Goal: Transaction & Acquisition: Purchase product/service

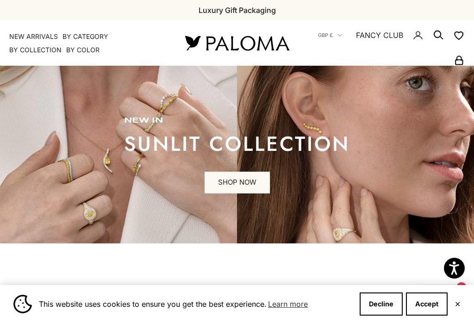
click at [428, 302] on button "Accept" at bounding box center [427, 304] width 42 height 23
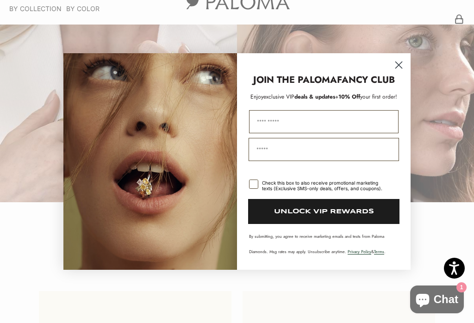
scroll to position [19, 0]
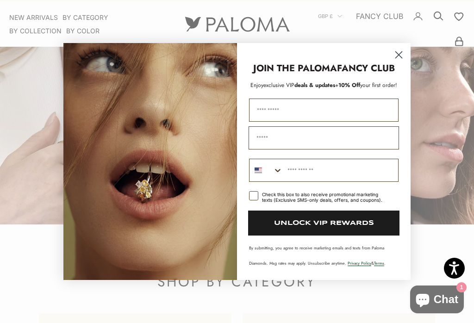
click at [398, 61] on circle "Close dialog" at bounding box center [398, 54] width 15 height 15
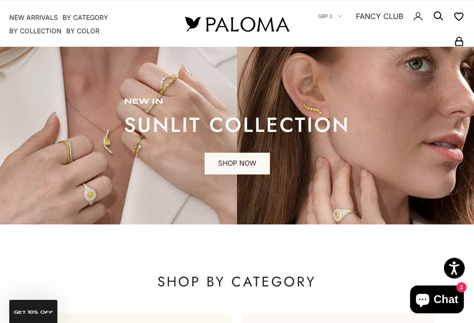
click at [400, 59] on div "Close dialog JOIN THE PALOMA FANCY CLUB Enjoy exclusive VIP deals & updates + 1…" at bounding box center [236, 187] width 347 height 256
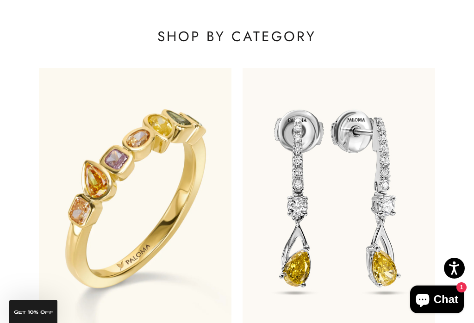
scroll to position [364, 0]
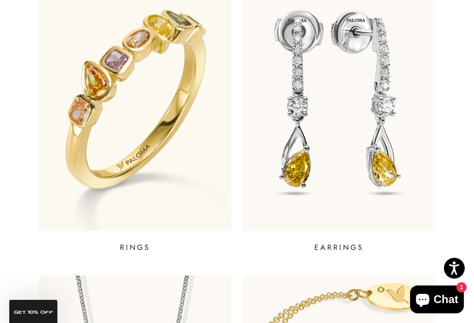
click at [128, 249] on p "RINGS" at bounding box center [135, 247] width 31 height 11
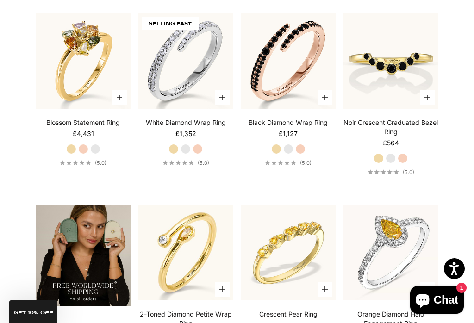
scroll to position [1226, 0]
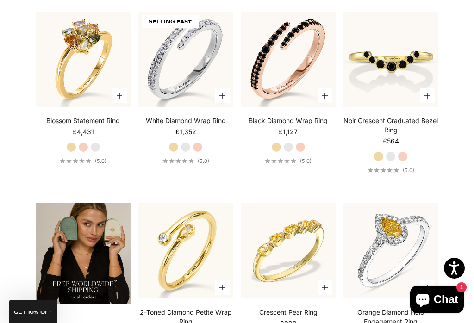
click at [190, 253] on img at bounding box center [185, 251] width 105 height 105
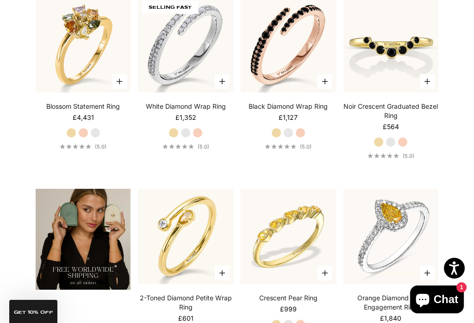
click at [394, 222] on img at bounding box center [391, 236] width 105 height 105
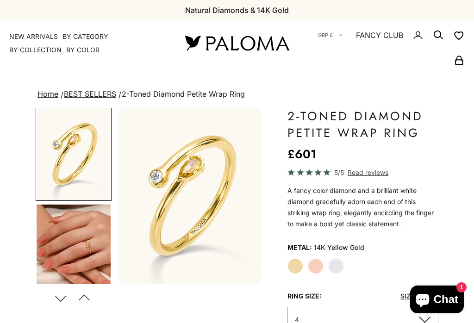
click at [90, 245] on img "Go to item 4" at bounding box center [74, 251] width 74 height 92
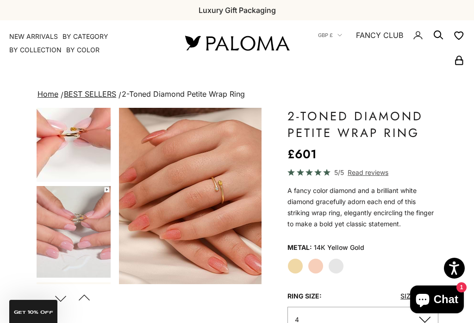
scroll to position [210, 0]
click at [69, 135] on img "Go to item 5" at bounding box center [74, 136] width 74 height 92
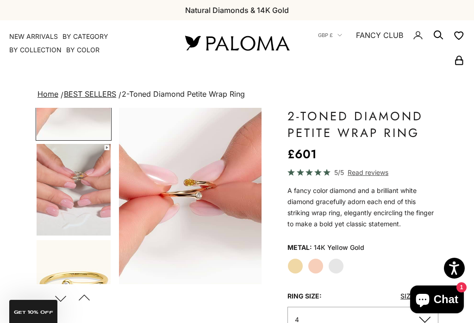
scroll to position [252, 0]
click at [75, 180] on img "Go to item 6" at bounding box center [74, 190] width 74 height 92
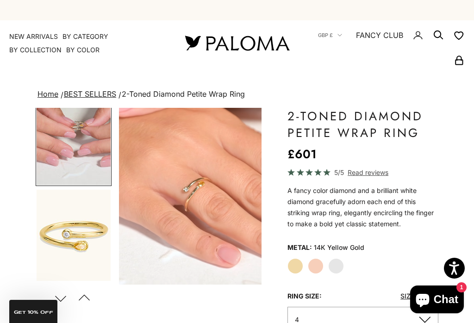
scroll to position [312, 0]
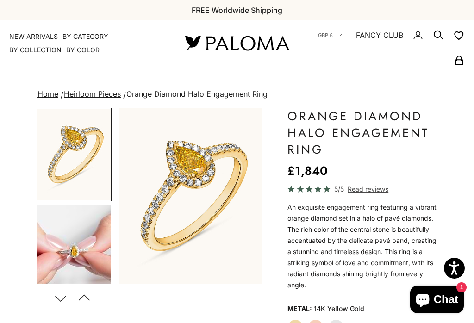
scroll to position [43, 0]
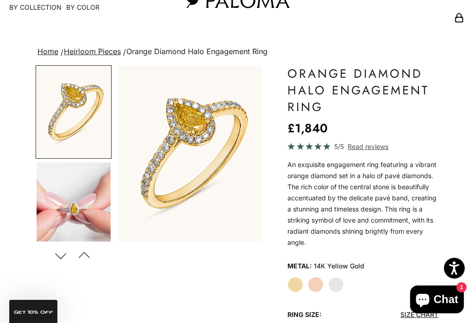
click at [196, 115] on img "Item 3 of 19" at bounding box center [190, 153] width 143 height 176
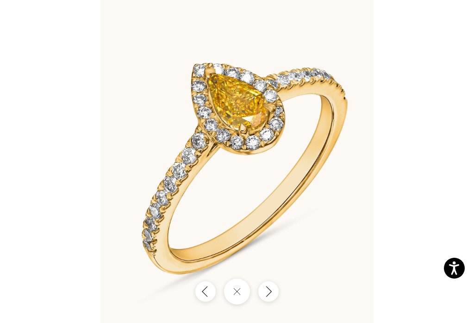
click at [264, 298] on button "Next" at bounding box center [268, 292] width 20 height 20
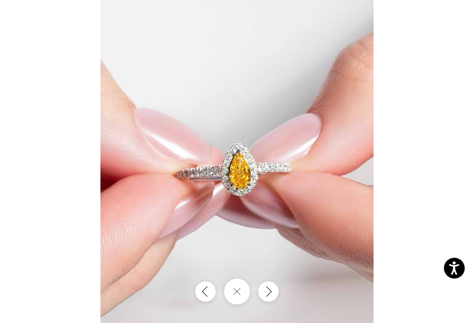
click at [269, 298] on icon "Next" at bounding box center [269, 292] width 10 height 12
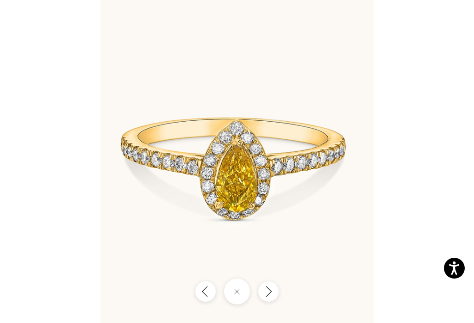
click at [271, 298] on icon "Next" at bounding box center [269, 292] width 10 height 12
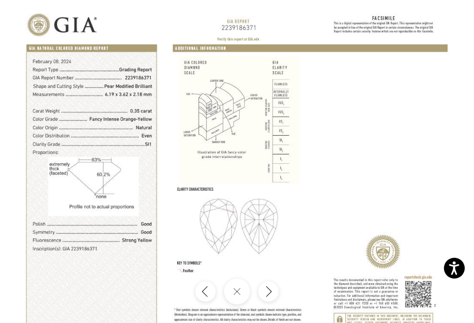
click at [269, 298] on icon "Next" at bounding box center [269, 292] width 10 height 12
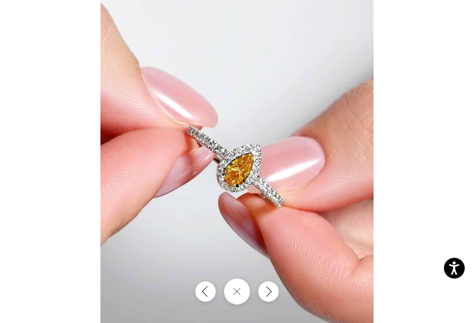
click at [271, 298] on icon "Next" at bounding box center [269, 292] width 10 height 12
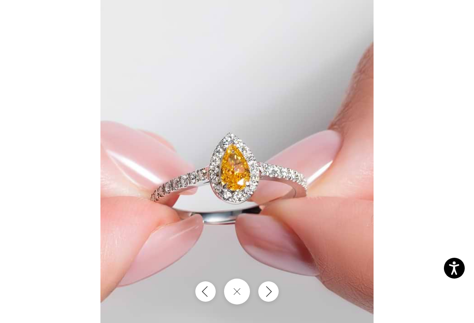
click at [271, 297] on icon "Next" at bounding box center [269, 292] width 5 height 10
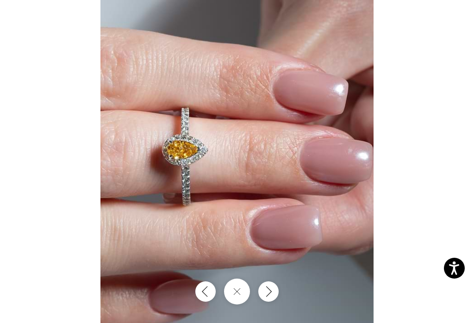
click at [270, 298] on icon "Next" at bounding box center [269, 292] width 10 height 12
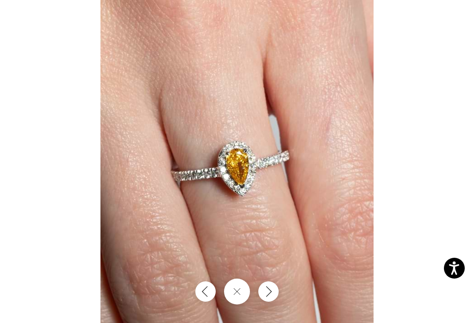
click at [269, 298] on icon "Next" at bounding box center [269, 292] width 10 height 12
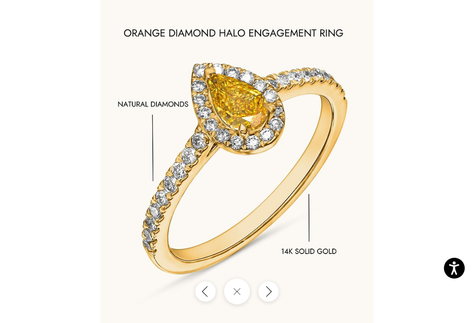
click at [270, 298] on icon "Next" at bounding box center [269, 292] width 10 height 12
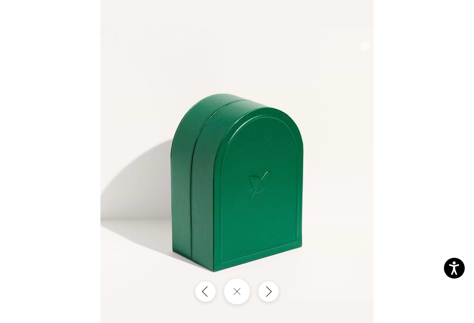
click at [272, 298] on icon "Next" at bounding box center [269, 292] width 10 height 12
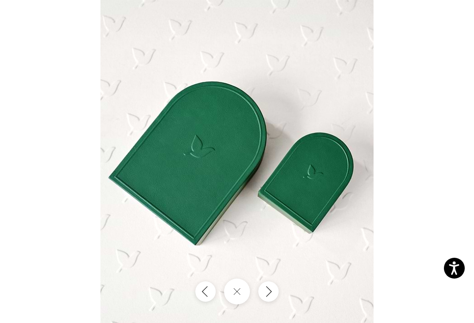
click at [270, 298] on icon "Next" at bounding box center [269, 292] width 10 height 12
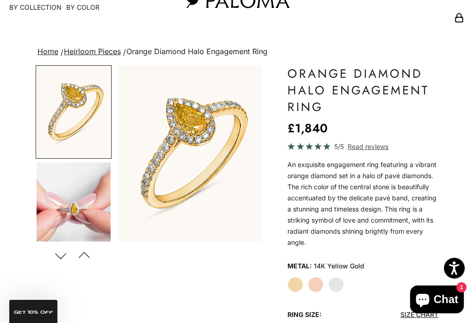
scroll to position [0, 0]
